Goal: Check status: Check status

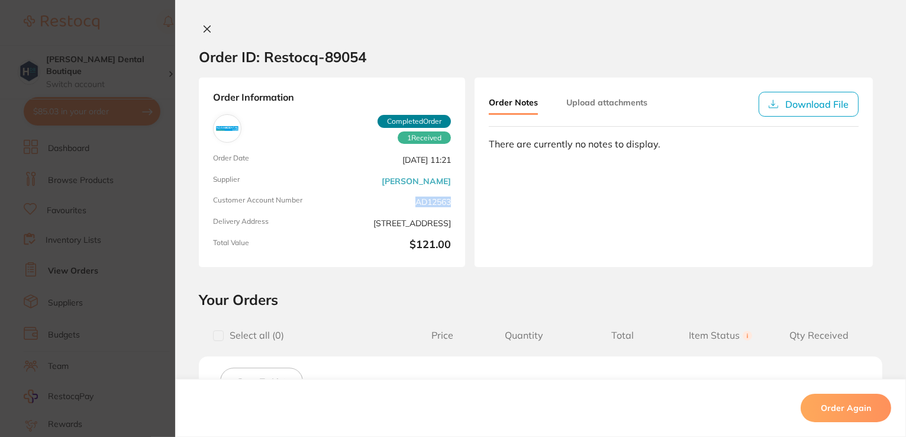
drag, startPoint x: 208, startPoint y: 27, endPoint x: 224, endPoint y: 8, distance: 24.8
click at [208, 27] on icon at bounding box center [206, 28] width 9 height 9
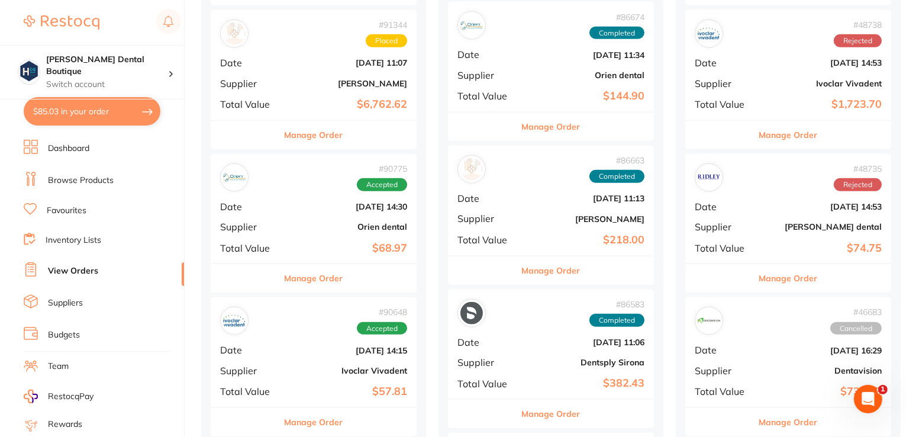
scroll to position [1456, 0]
click at [303, 275] on button "Manage Order" at bounding box center [314, 277] width 59 height 28
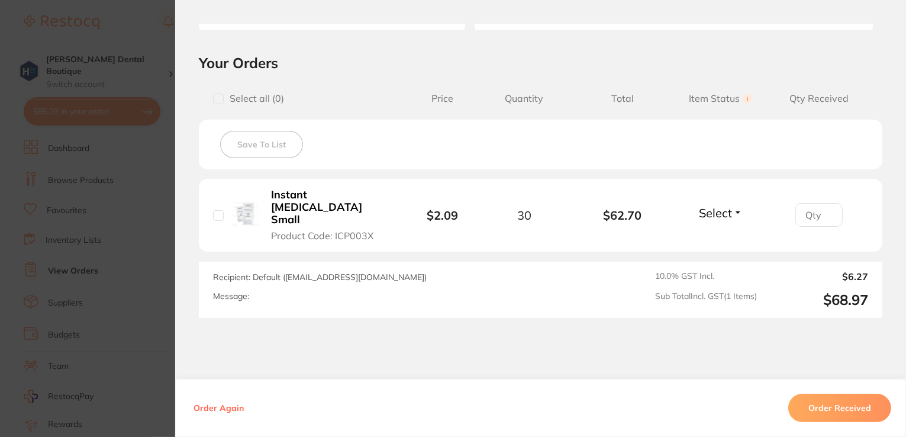
scroll to position [269, 0]
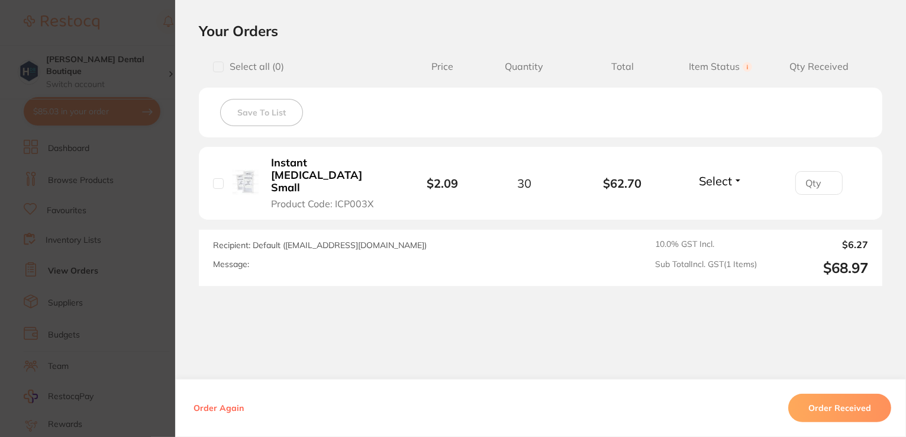
click at [849, 411] on button "Order Received" at bounding box center [840, 408] width 103 height 28
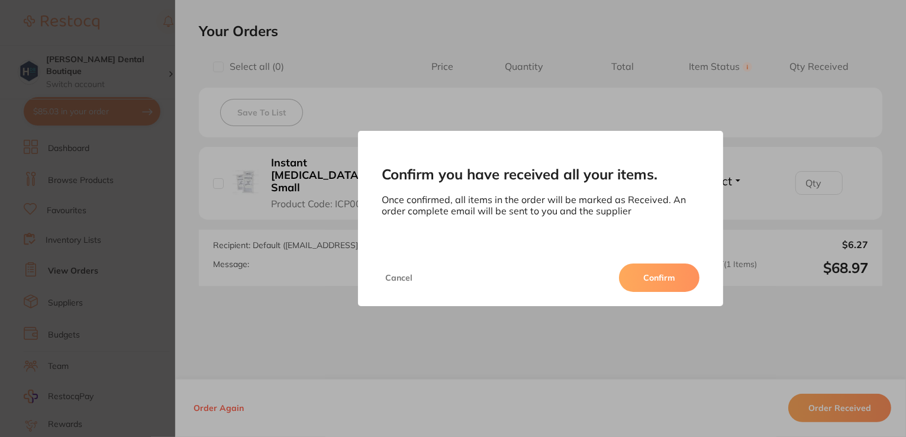
click at [654, 275] on button "Confirm" at bounding box center [659, 277] width 81 height 28
